Goal: Task Accomplishment & Management: Use online tool/utility

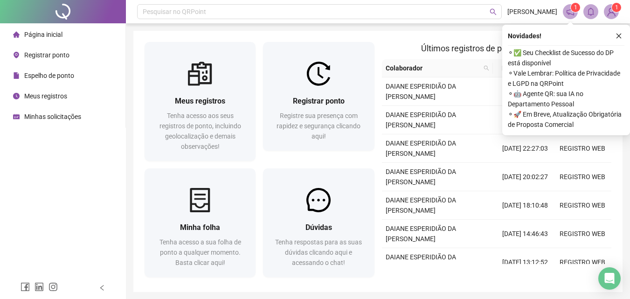
click at [622, 33] on button "button" at bounding box center [618, 35] width 11 height 11
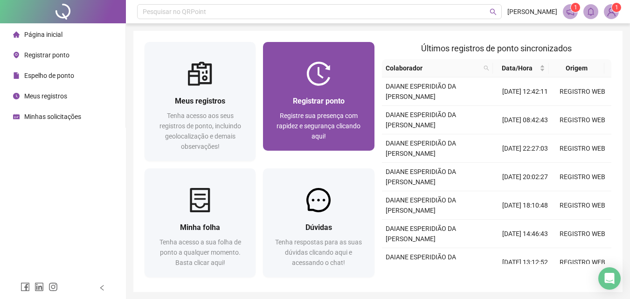
click at [296, 85] on div "Registrar ponto Registre sua presença com rapidez e segurança clicando aqui!" at bounding box center [318, 96] width 111 height 109
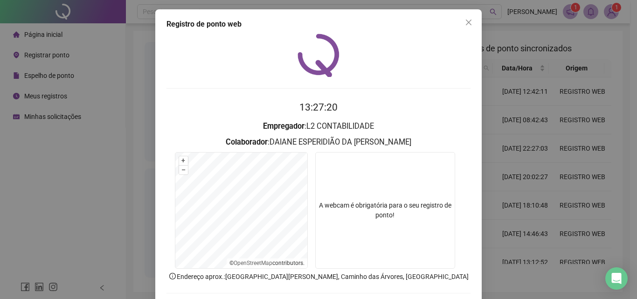
scroll to position [45, 0]
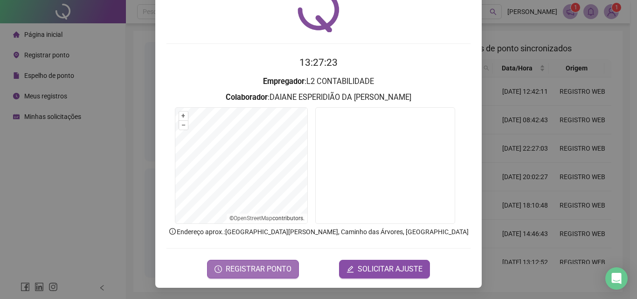
click at [248, 273] on span "REGISTRAR PONTO" at bounding box center [259, 268] width 66 height 11
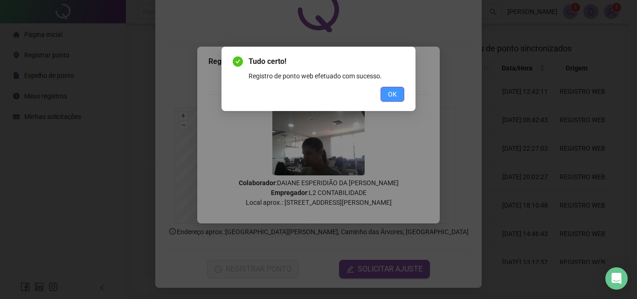
click at [397, 94] on button "OK" at bounding box center [392, 94] width 24 height 15
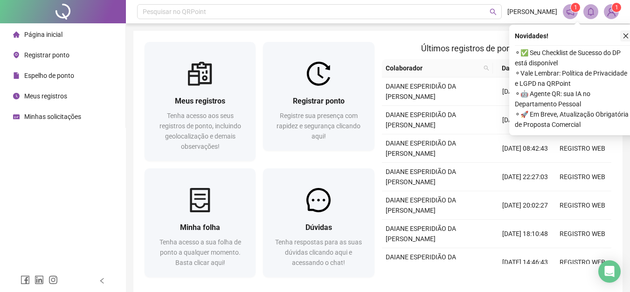
click at [629, 38] on button "button" at bounding box center [625, 35] width 11 height 11
